Goal: Transaction & Acquisition: Subscribe to service/newsletter

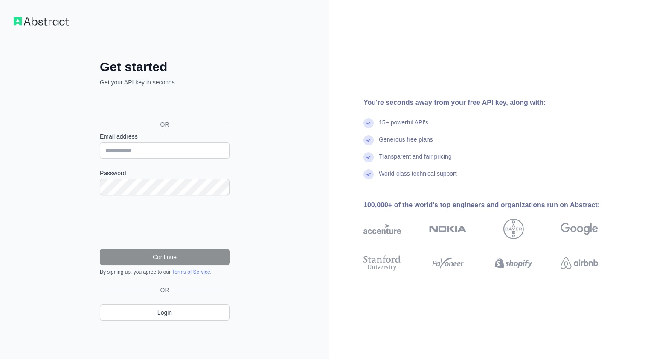
click at [194, 108] on div "Google प्रयोग गरी साइन इन गर्नुहोस्। नयाँ ट्याबमा खुल्छ" at bounding box center [164, 105] width 128 height 19
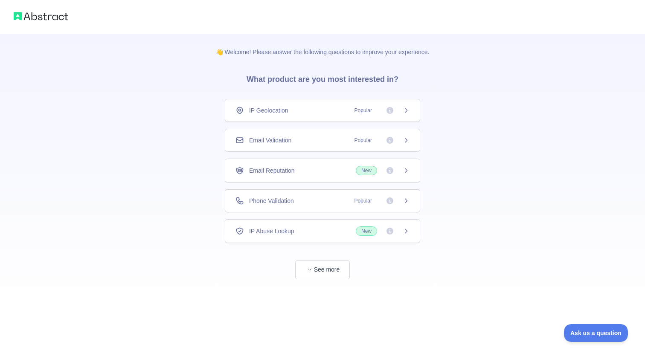
click at [310, 198] on div "Phone Validation Popular" at bounding box center [322, 201] width 174 height 9
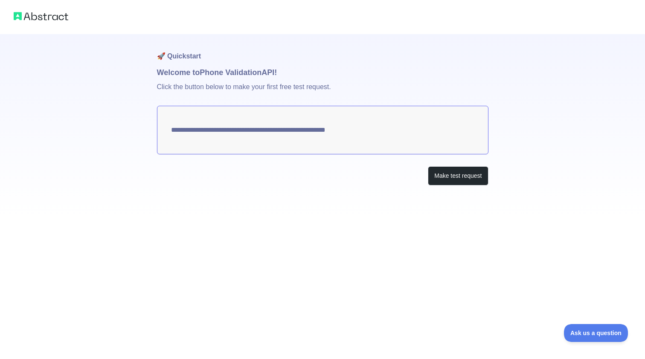
drag, startPoint x: 379, startPoint y: 129, endPoint x: 179, endPoint y: 127, distance: 199.1
click at [179, 127] on textarea "**********" at bounding box center [322, 130] width 331 height 49
click at [447, 174] on button "Make test request" at bounding box center [458, 175] width 60 height 19
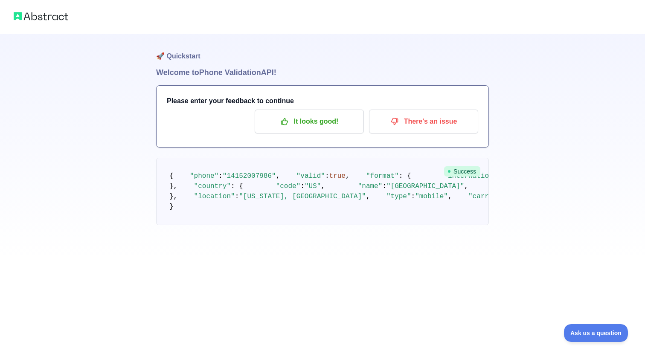
scroll to position [30, 0]
drag, startPoint x: 228, startPoint y: 157, endPoint x: 271, endPoint y: 157, distance: 43.5
click at [272, 172] on span ""14152007986"" at bounding box center [249, 176] width 53 height 8
click at [330, 114] on p "It looks good!" at bounding box center [309, 121] width 96 height 14
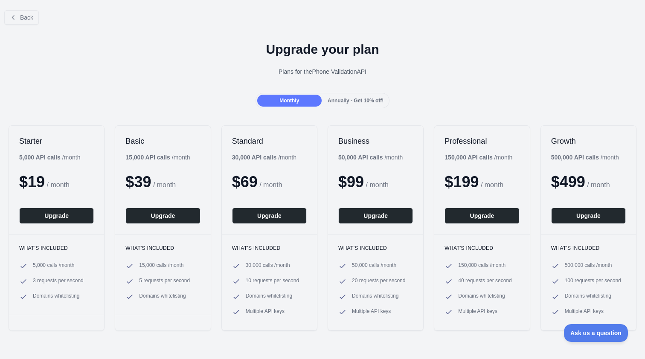
click at [362, 99] on span "Annually - Get 10% off!" at bounding box center [355, 101] width 56 height 6
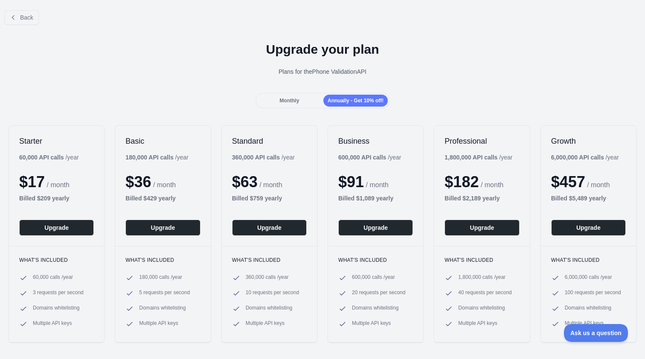
click at [305, 100] on div "Monthly" at bounding box center [289, 101] width 64 height 12
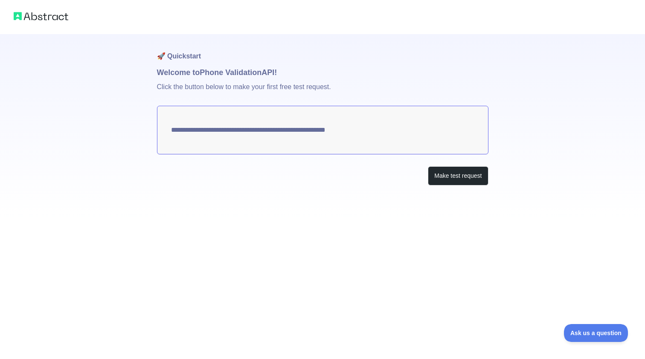
drag, startPoint x: 373, startPoint y: 128, endPoint x: 178, endPoint y: 129, distance: 195.3
click at [178, 128] on textarea "**********" at bounding box center [322, 130] width 331 height 49
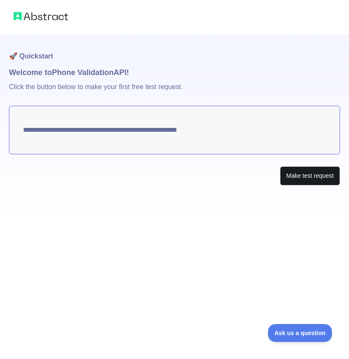
click at [307, 175] on button "Make test request" at bounding box center [310, 175] width 60 height 19
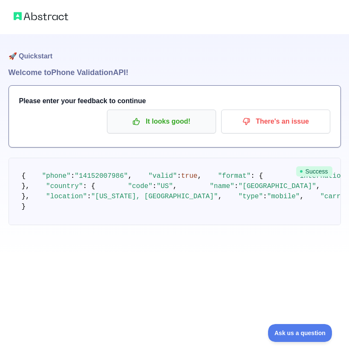
click at [158, 128] on p "It looks good!" at bounding box center [161, 121] width 96 height 14
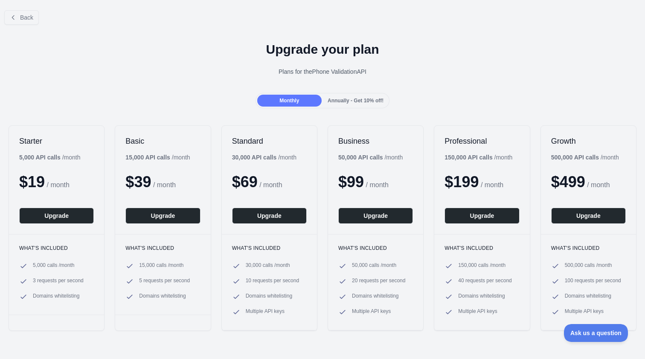
click at [356, 108] on div "Monthly Annually - Get 10% off!" at bounding box center [322, 100] width 134 height 15
click at [356, 101] on span "Annually - Get 10% off!" at bounding box center [355, 101] width 56 height 6
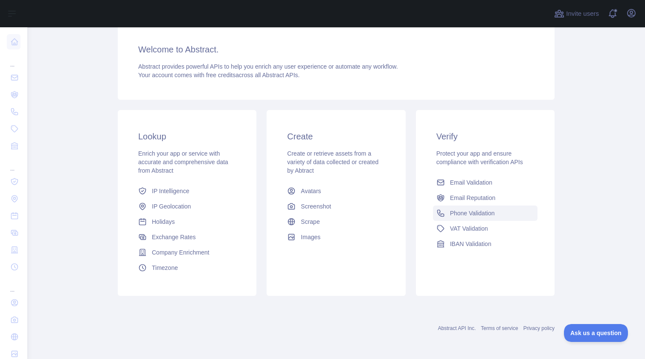
click at [474, 209] on span "Phone Validation" at bounding box center [472, 213] width 45 height 9
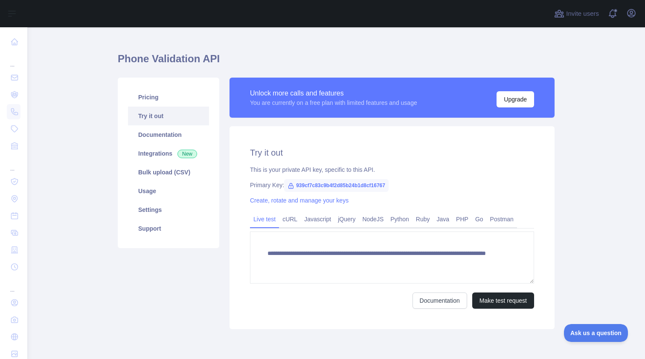
scroll to position [12, 0]
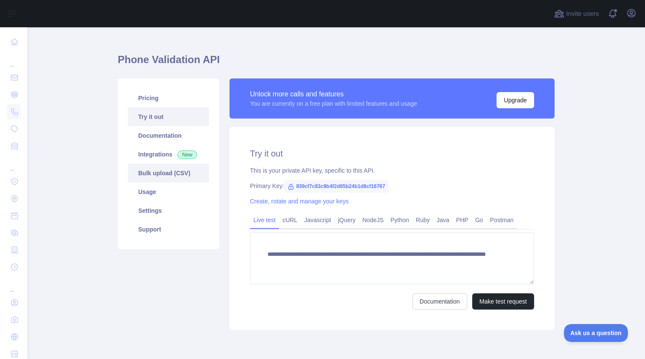
click at [185, 171] on link "Bulk upload (CSV)" at bounding box center [168, 173] width 81 height 19
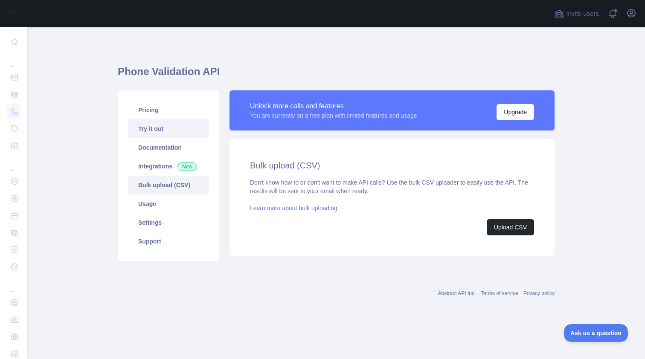
click at [167, 132] on link "Try it out" at bounding box center [168, 128] width 81 height 19
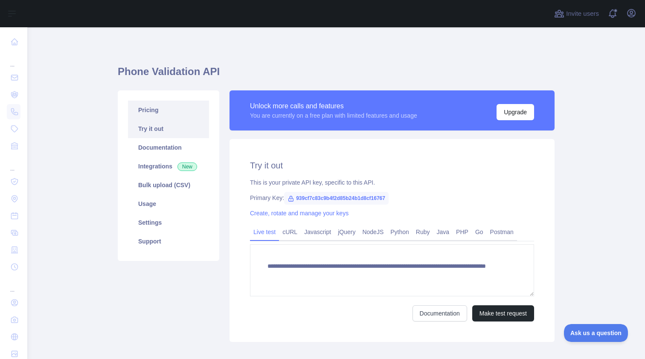
click at [171, 109] on link "Pricing" at bounding box center [168, 110] width 81 height 19
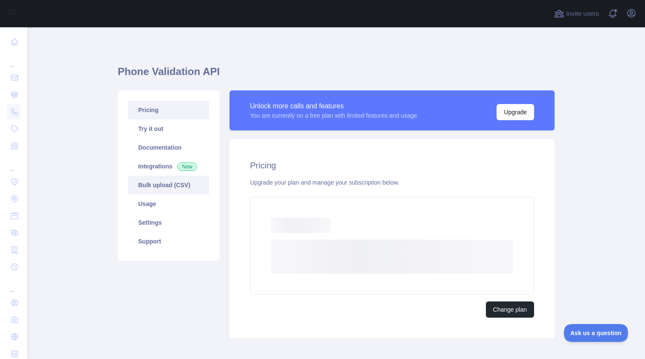
click at [173, 186] on link "Bulk upload (CSV)" at bounding box center [168, 185] width 81 height 19
